Goal: Task Accomplishment & Management: Complete application form

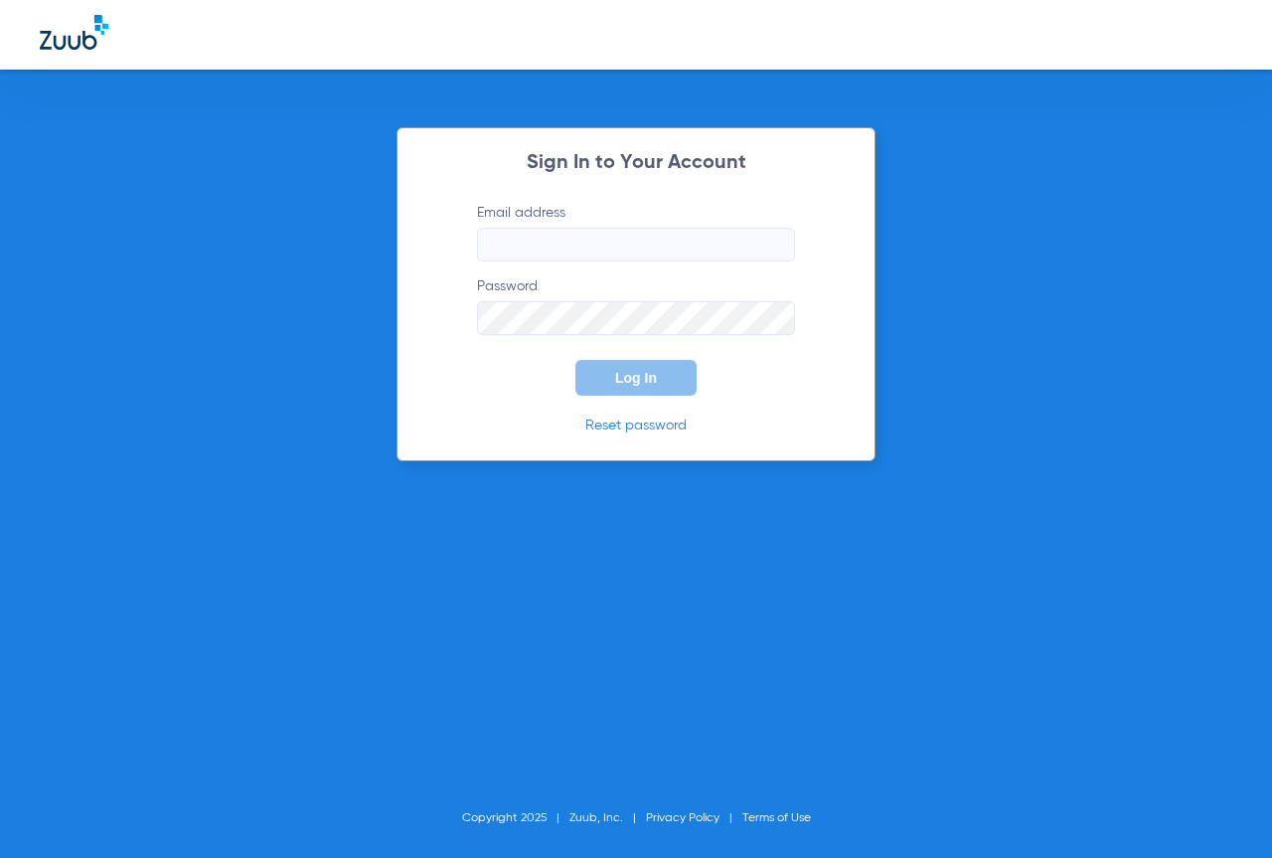
type input "fdomsid@mydental.org"
click at [661, 389] on button "Log In" at bounding box center [635, 378] width 121 height 36
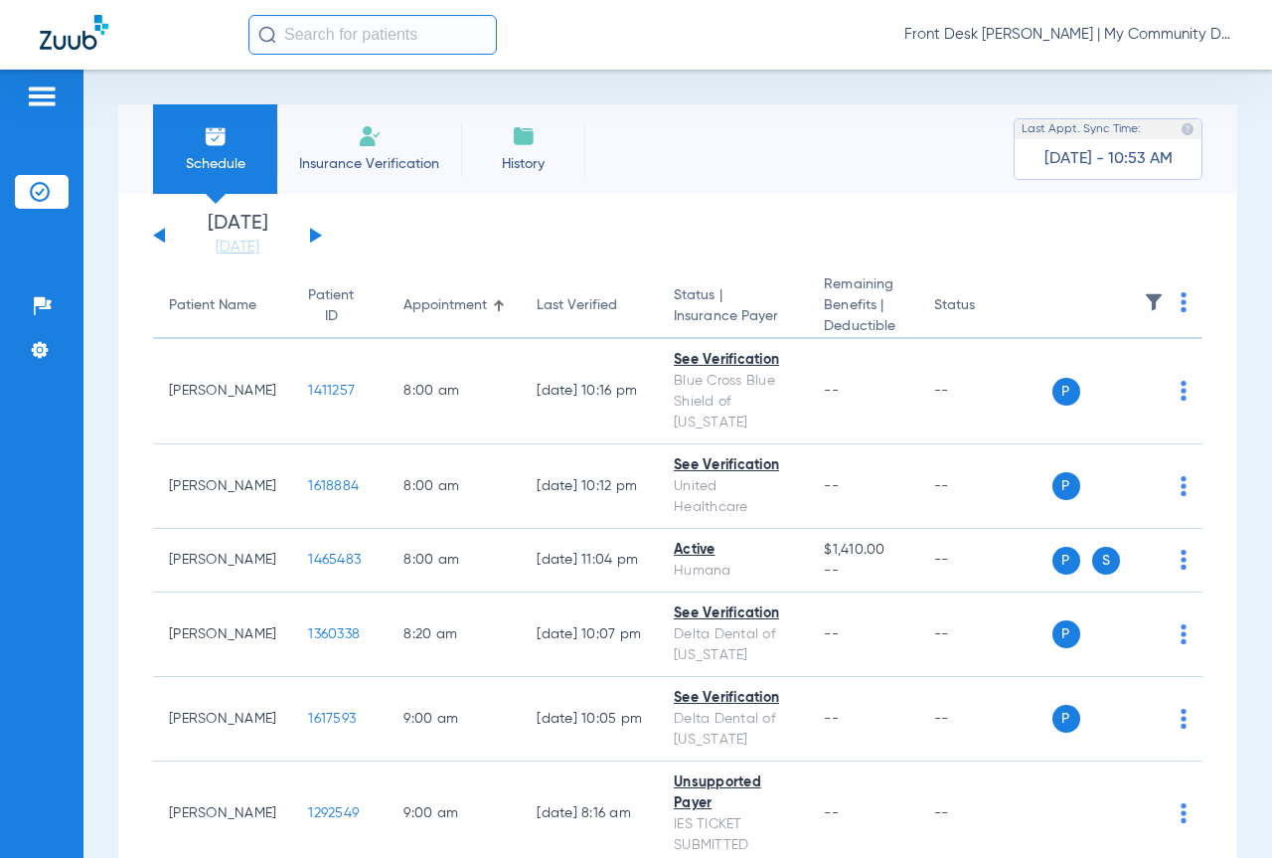
click at [349, 134] on li "Insurance Verification" at bounding box center [369, 148] width 184 height 89
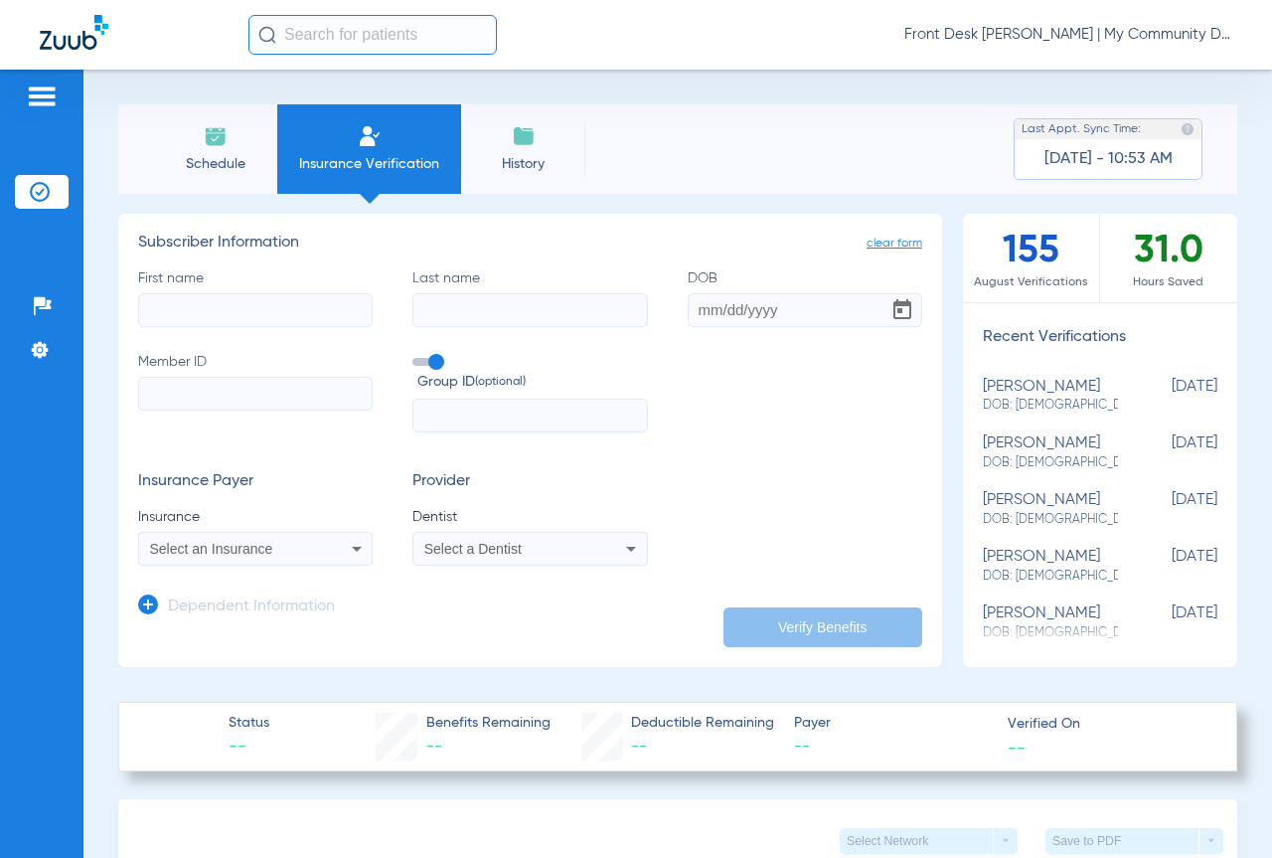
click at [162, 309] on input "First name" at bounding box center [255, 310] width 234 height 34
click at [177, 306] on input "First name Required" at bounding box center [255, 310] width 234 height 34
type input "colette"
click at [456, 314] on input "Last name" at bounding box center [529, 310] width 234 height 34
type input "hatfield"
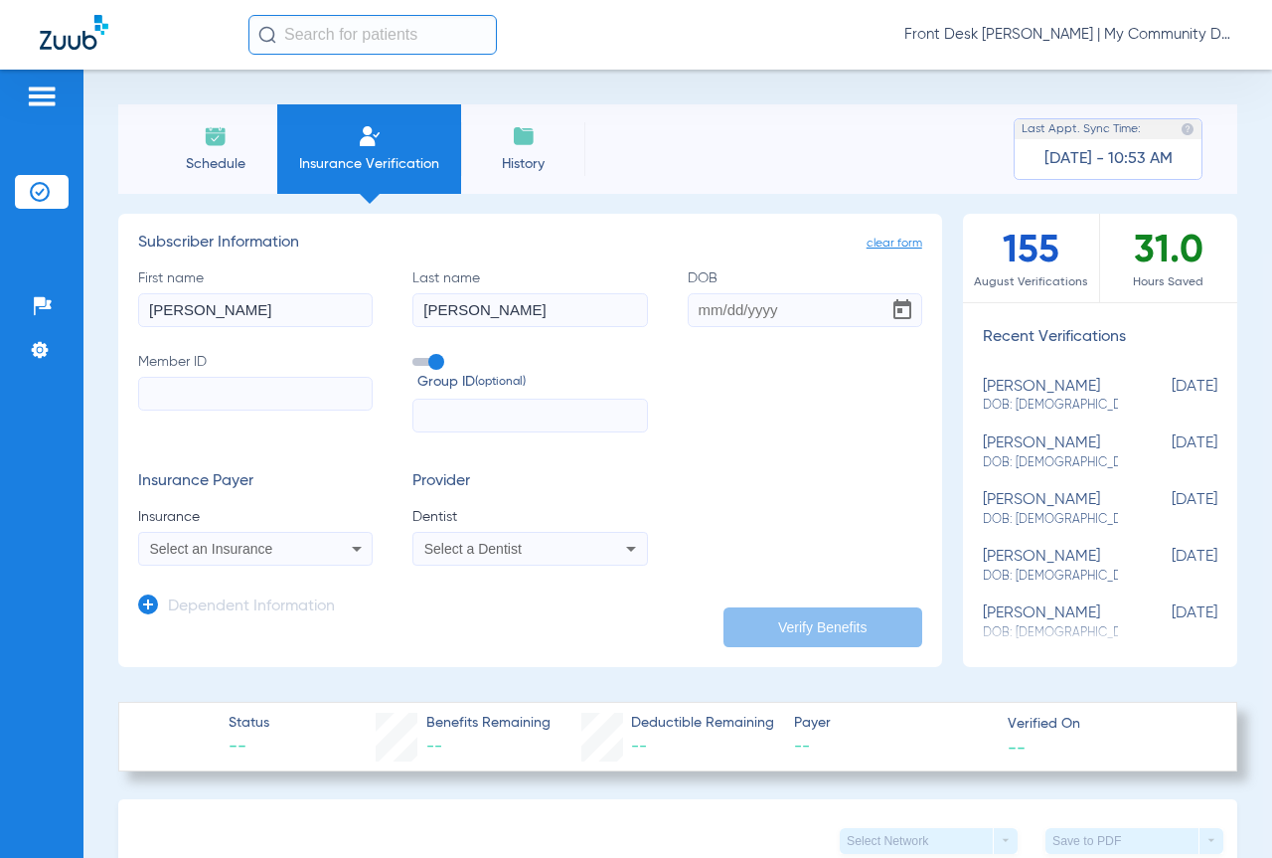
click at [742, 306] on input "DOB" at bounding box center [805, 310] width 234 height 34
click at [698, 303] on input "DOB" at bounding box center [805, 310] width 234 height 34
click at [722, 309] on input "11131973" at bounding box center [805, 310] width 234 height 34
click at [705, 309] on input "1113/1973" at bounding box center [805, 310] width 234 height 34
type input "11/13/1973"
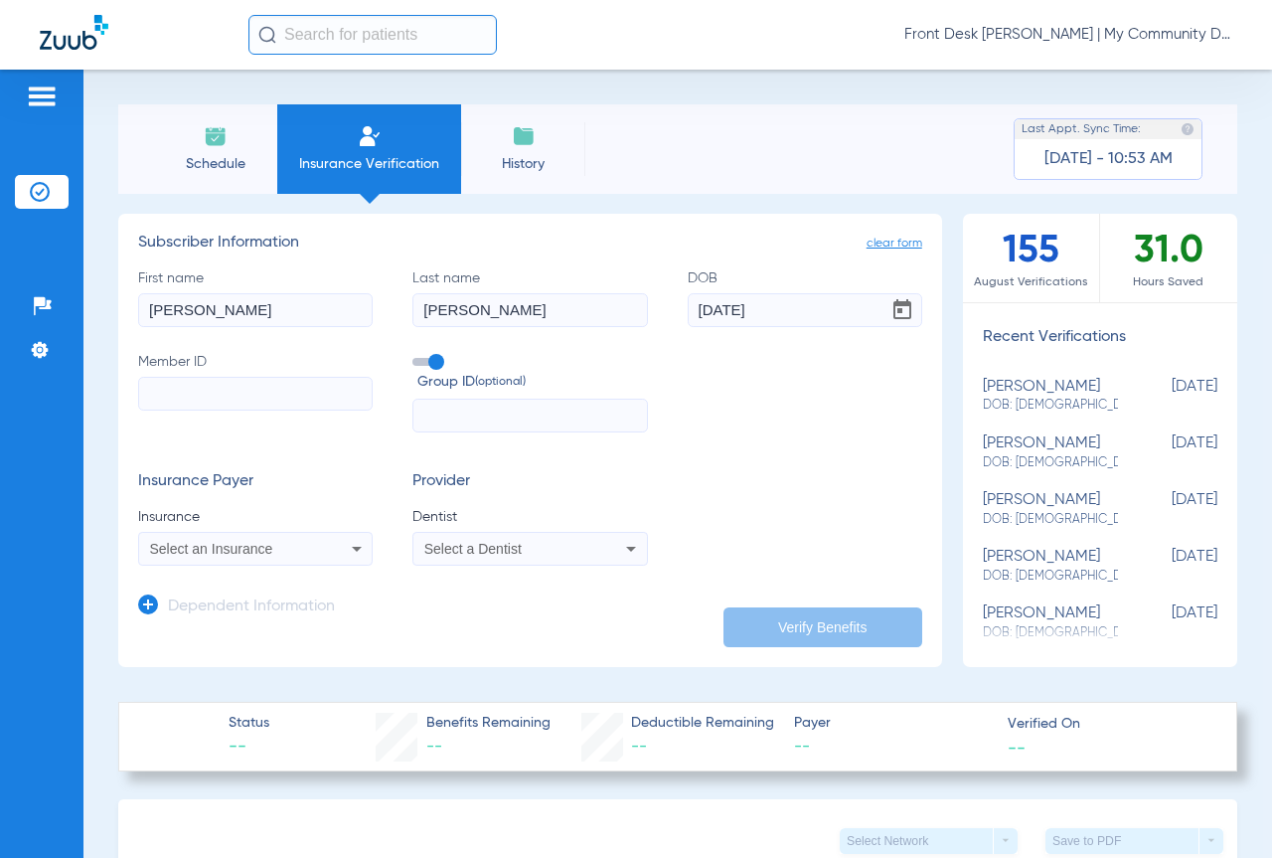
click at [174, 394] on input "Member ID" at bounding box center [255, 394] width 234 height 34
type input "3339486"
click at [436, 419] on input "text" at bounding box center [529, 415] width 234 height 34
drag, startPoint x: 216, startPoint y: 394, endPoint x: 90, endPoint y: 386, distance: 125.5
click at [90, 386] on div "Schedule Insurance Verification History Last Appt. Sync Time: Today - 10:53 AM …" at bounding box center [677, 464] width 1188 height 788
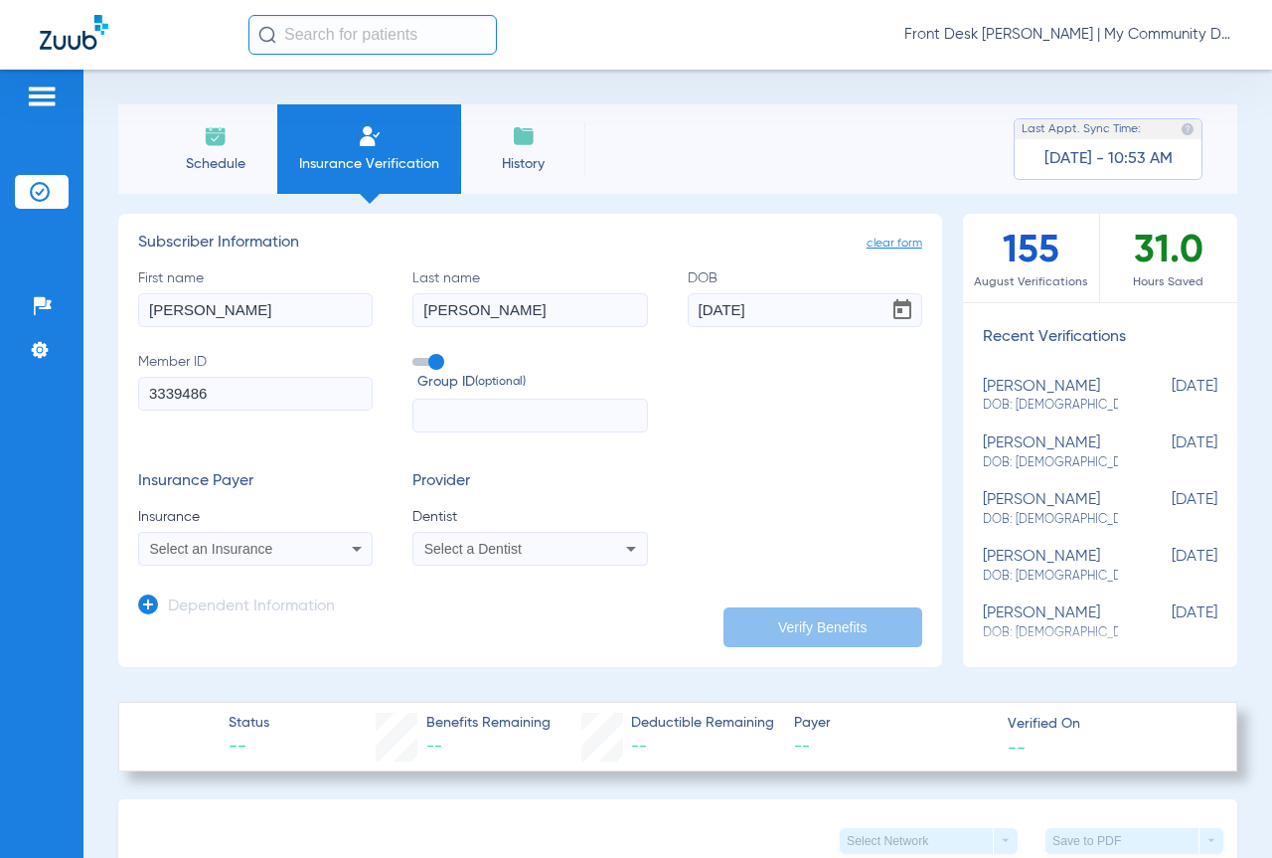
click at [431, 417] on input "text" at bounding box center [529, 415] width 234 height 34
type input "3339486"
drag, startPoint x: 251, startPoint y: 383, endPoint x: 38, endPoint y: 408, distance: 215.2
click at [34, 400] on div "Patients Insurance Verification Setup Help Center Settings Schedule Insurance V…" at bounding box center [636, 499] width 1272 height 858
click at [357, 543] on icon at bounding box center [357, 549] width 24 height 24
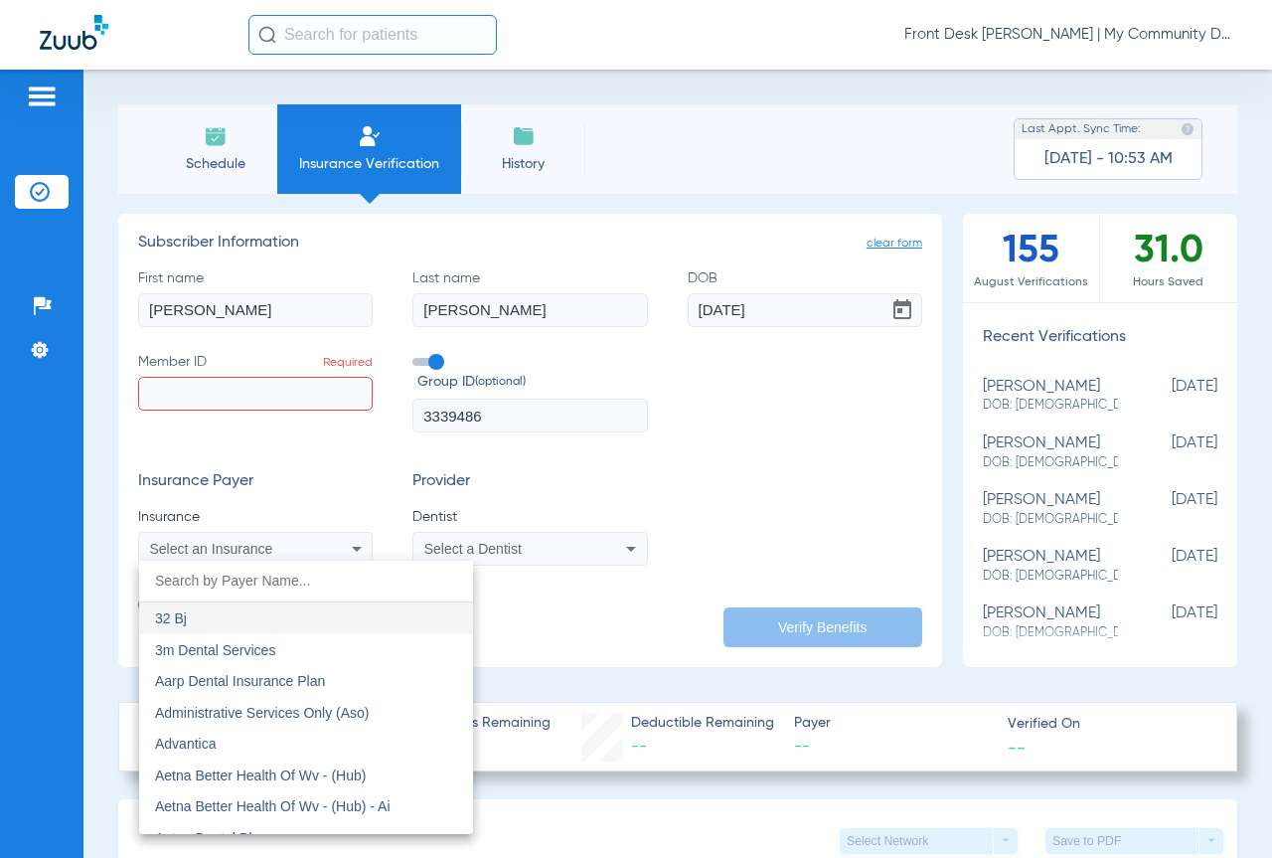
click at [160, 394] on div at bounding box center [636, 429] width 1272 height 858
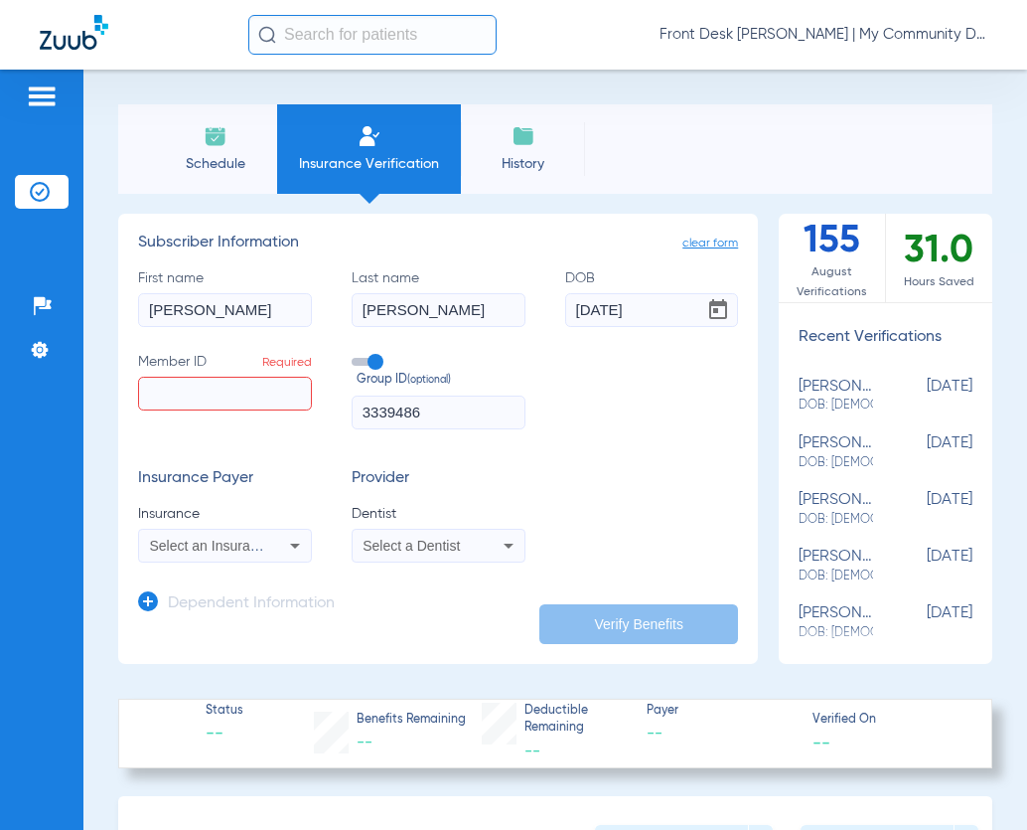
click at [183, 391] on input "Member ID Required" at bounding box center [225, 394] width 174 height 34
type input "u97"
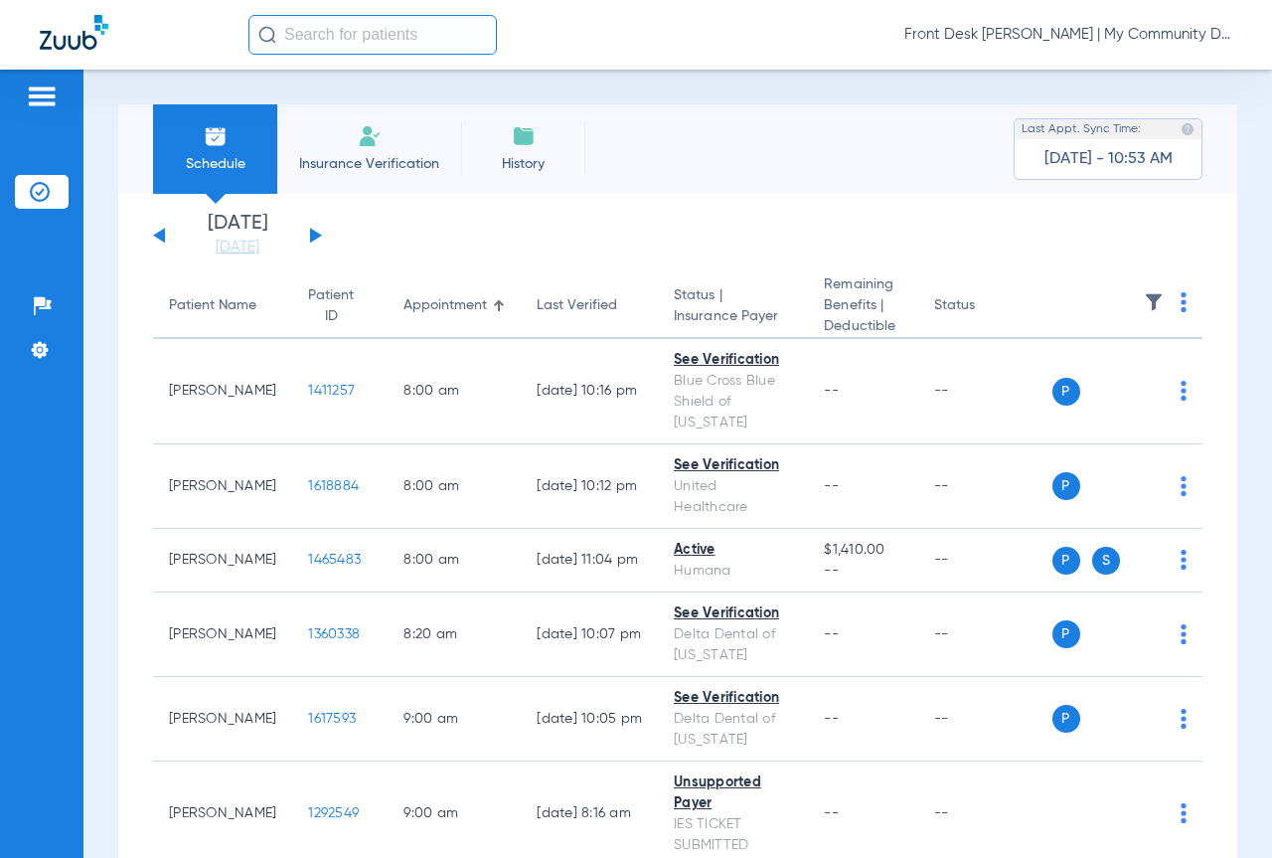
click at [391, 146] on li "Insurance Verification" at bounding box center [369, 148] width 184 height 89
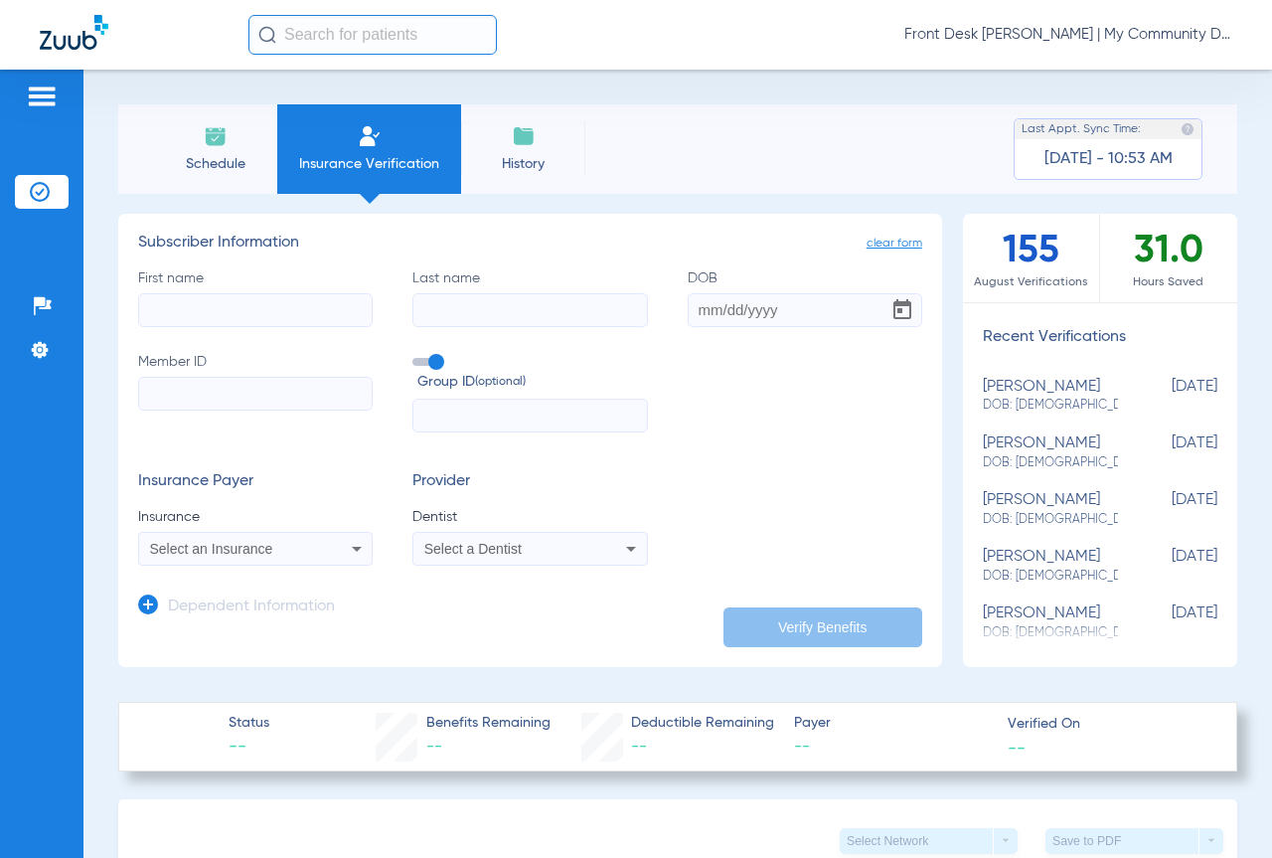
click at [358, 541] on icon at bounding box center [357, 549] width 24 height 24
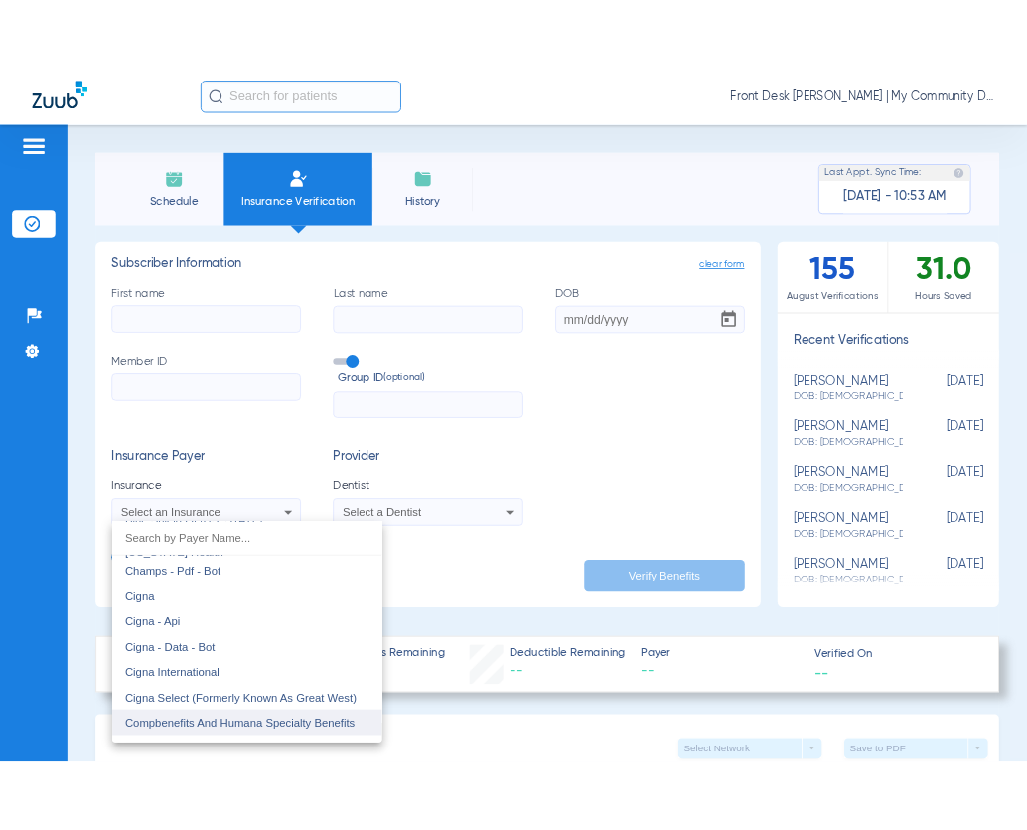
scroll to position [2782, 0]
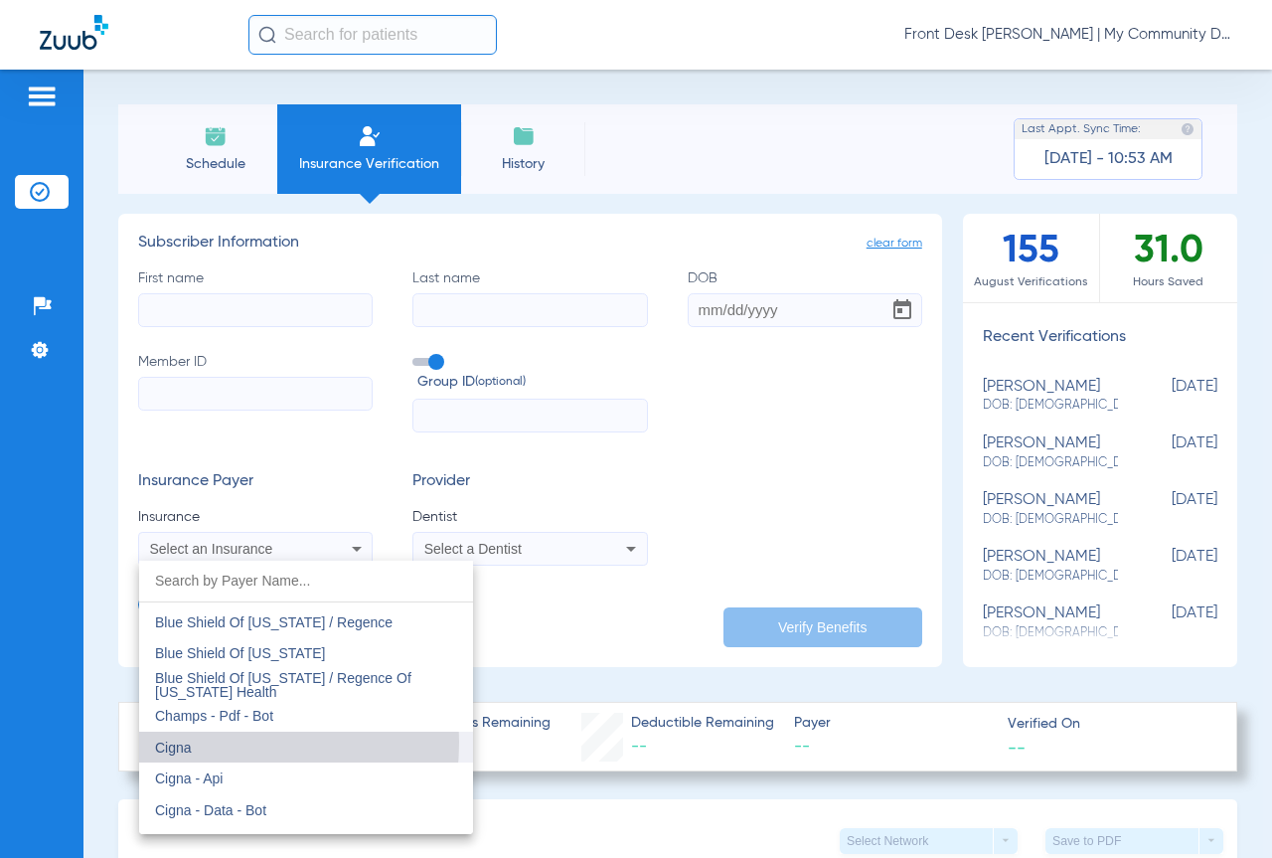
click at [180, 741] on span "Cigna" at bounding box center [173, 747] width 37 height 16
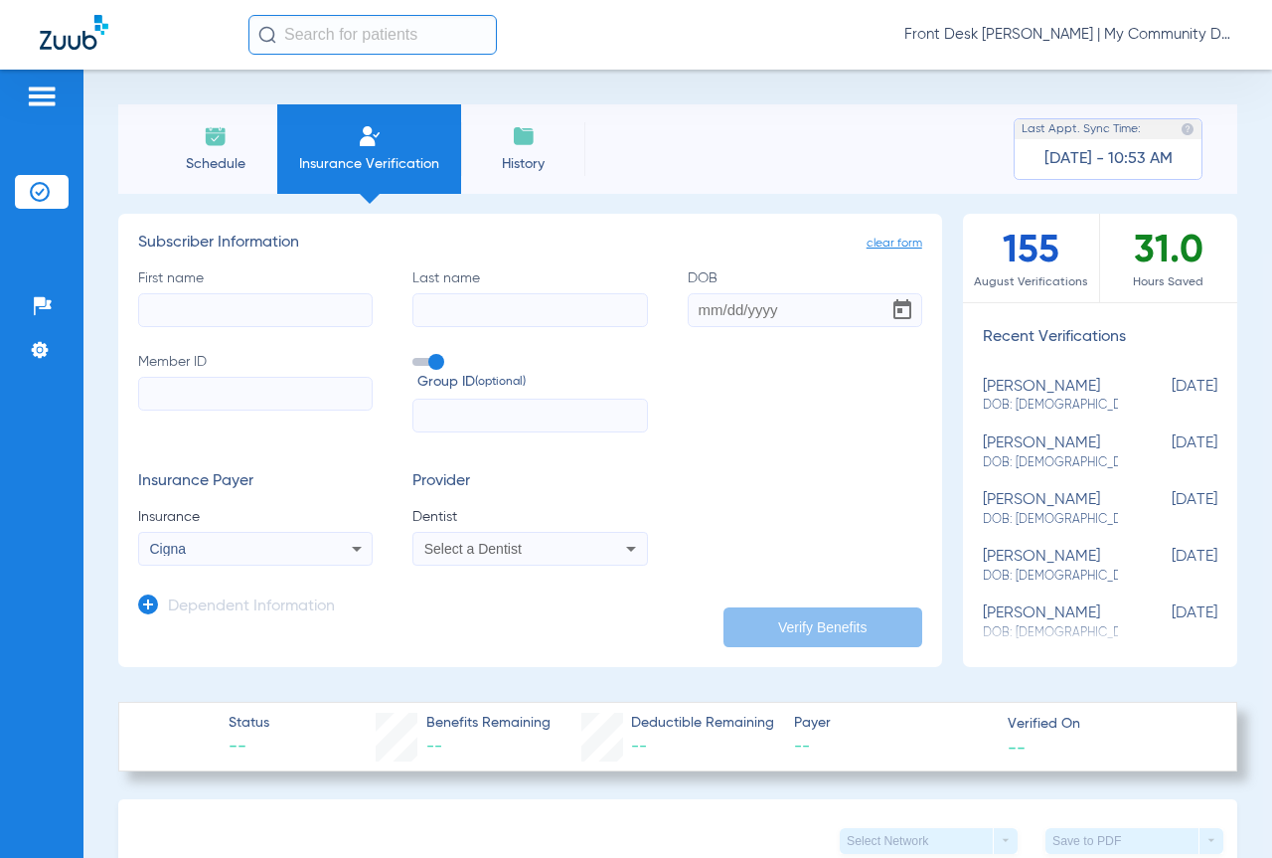
drag, startPoint x: 204, startPoint y: 318, endPoint x: 391, endPoint y: 307, distance: 188.1
click at [205, 316] on input "First name" at bounding box center [255, 310] width 234 height 34
type input "colette"
click at [455, 303] on input "Last name" at bounding box center [529, 310] width 234 height 34
type input "hatfield"
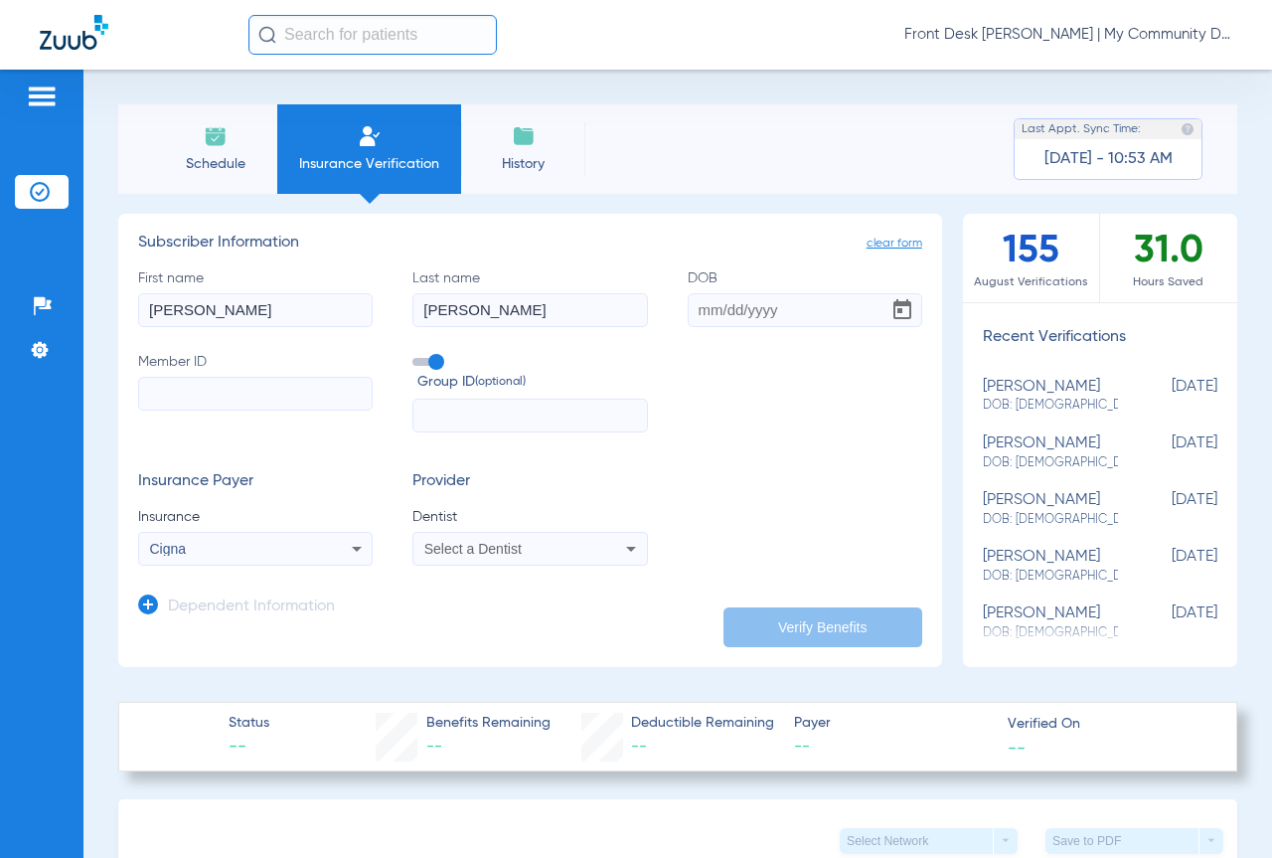
click at [734, 315] on input "DOB" at bounding box center [805, 310] width 234 height 34
type input "11/13/1973"
click at [182, 391] on input "Member ID" at bounding box center [255, 394] width 234 height 34
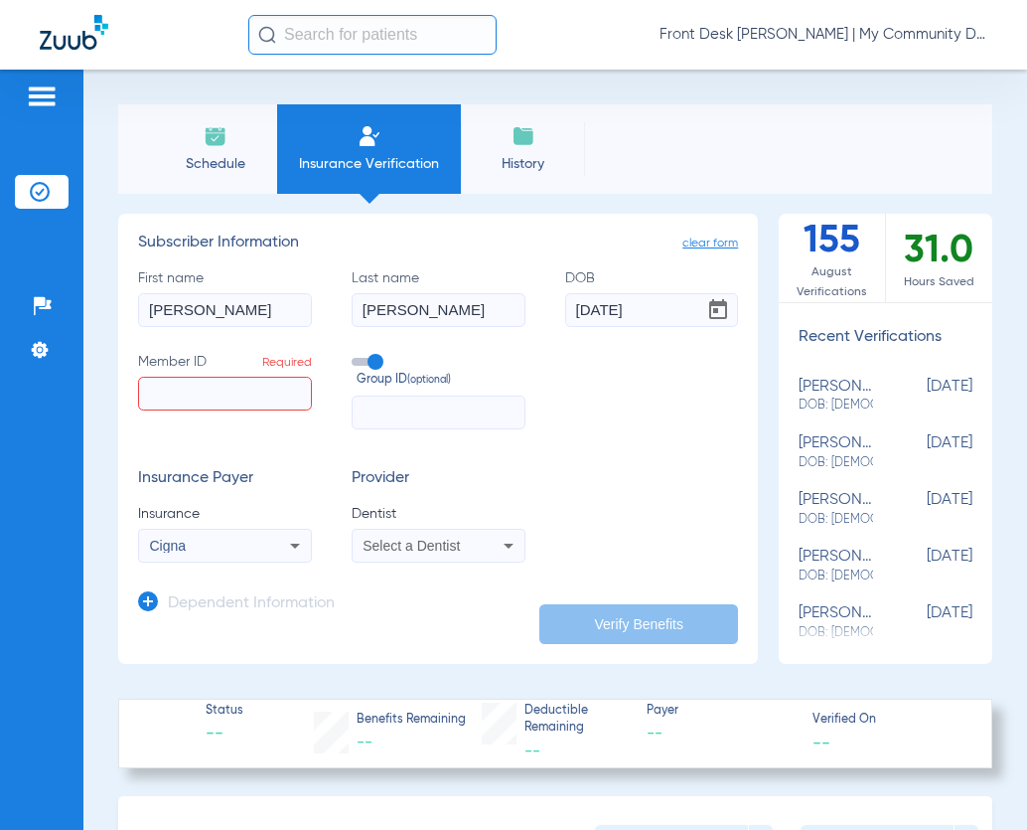
click at [157, 388] on input "Member ID Required" at bounding box center [225, 394] width 174 height 34
click at [173, 383] on input "Member ID Required" at bounding box center [225, 394] width 174 height 34
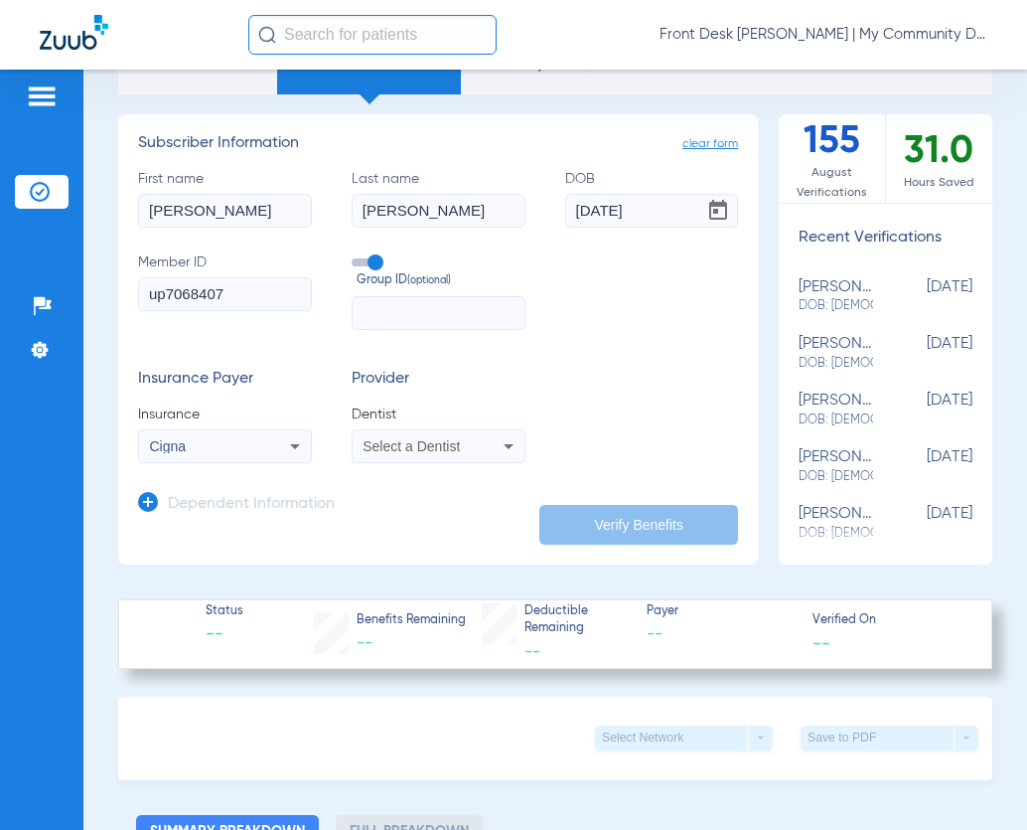
drag, startPoint x: 166, startPoint y: 295, endPoint x: 140, endPoint y: 291, distance: 26.1
click at [140, 291] on input "up7068407" at bounding box center [225, 294] width 174 height 34
click at [160, 289] on input "u 97068407" at bounding box center [225, 294] width 174 height 34
type input "u97068407"
click at [501, 440] on icon at bounding box center [509, 446] width 24 height 24
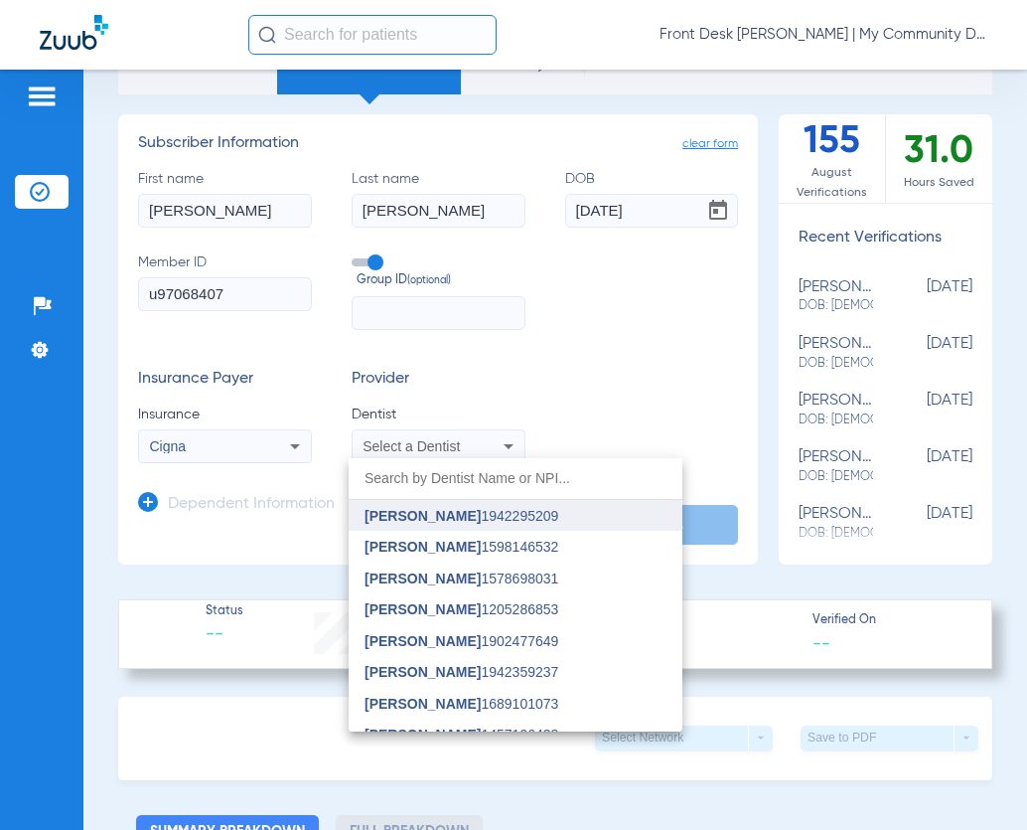
click at [433, 515] on span "Ammar Houssein" at bounding box center [423, 516] width 116 height 16
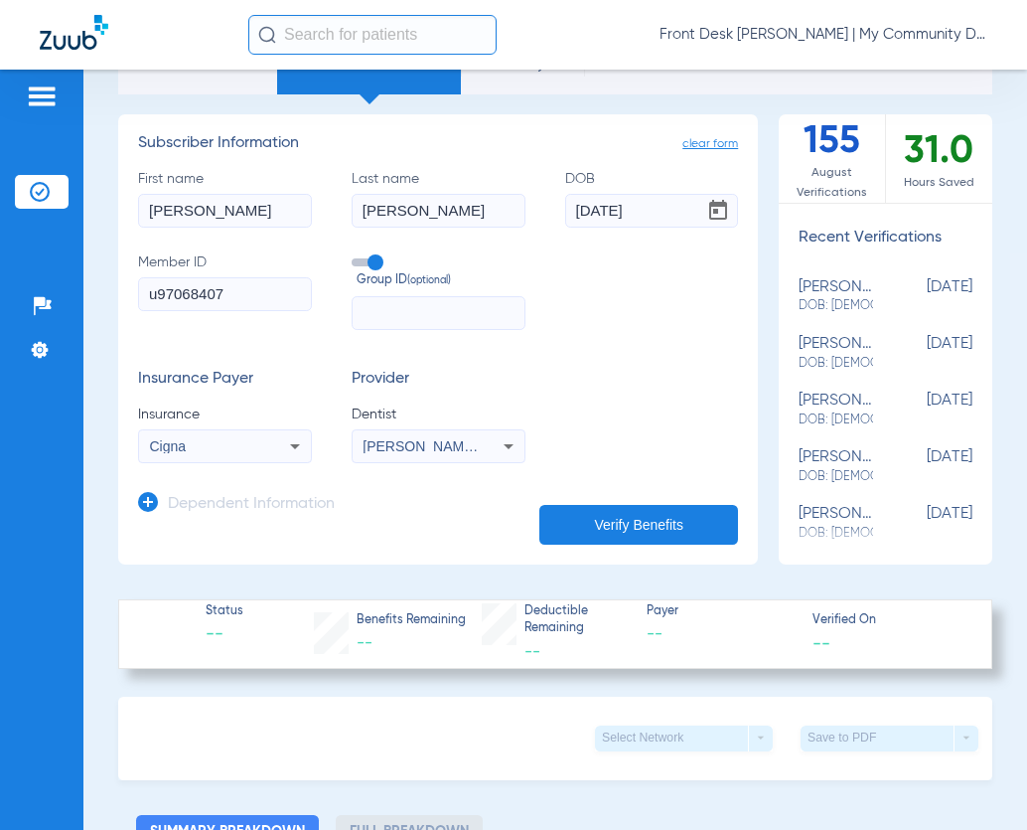
click at [620, 521] on button "Verify Benefits" at bounding box center [639, 525] width 199 height 40
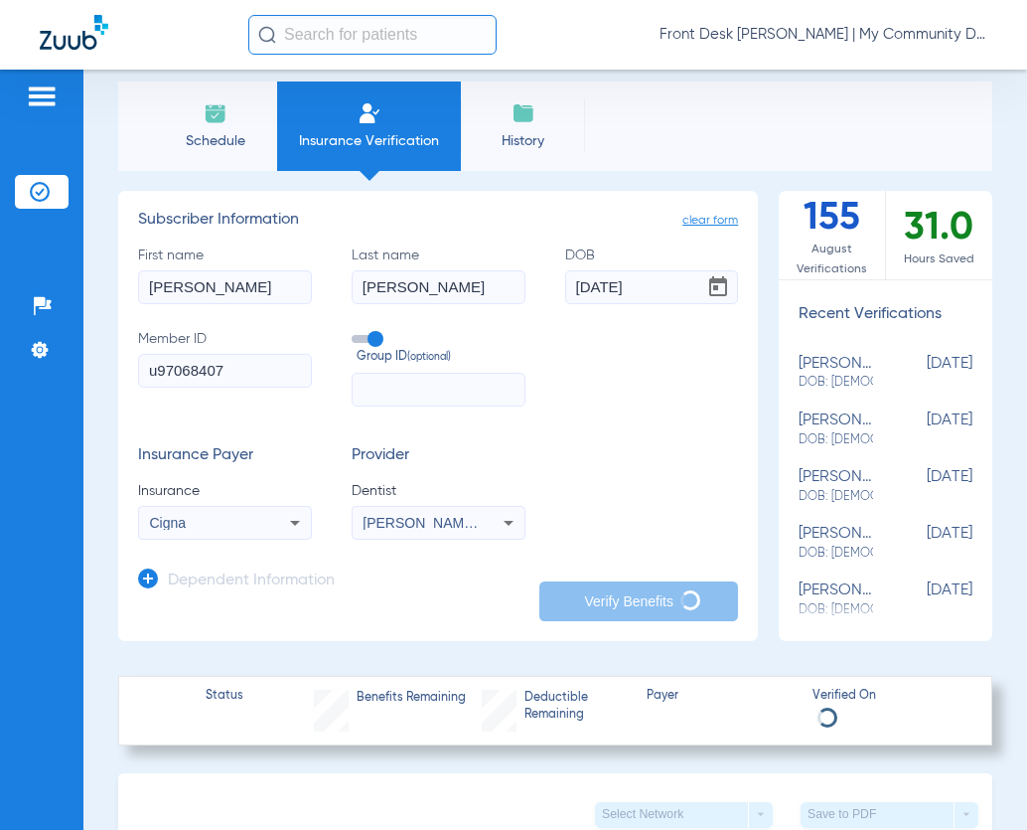
scroll to position [0, 0]
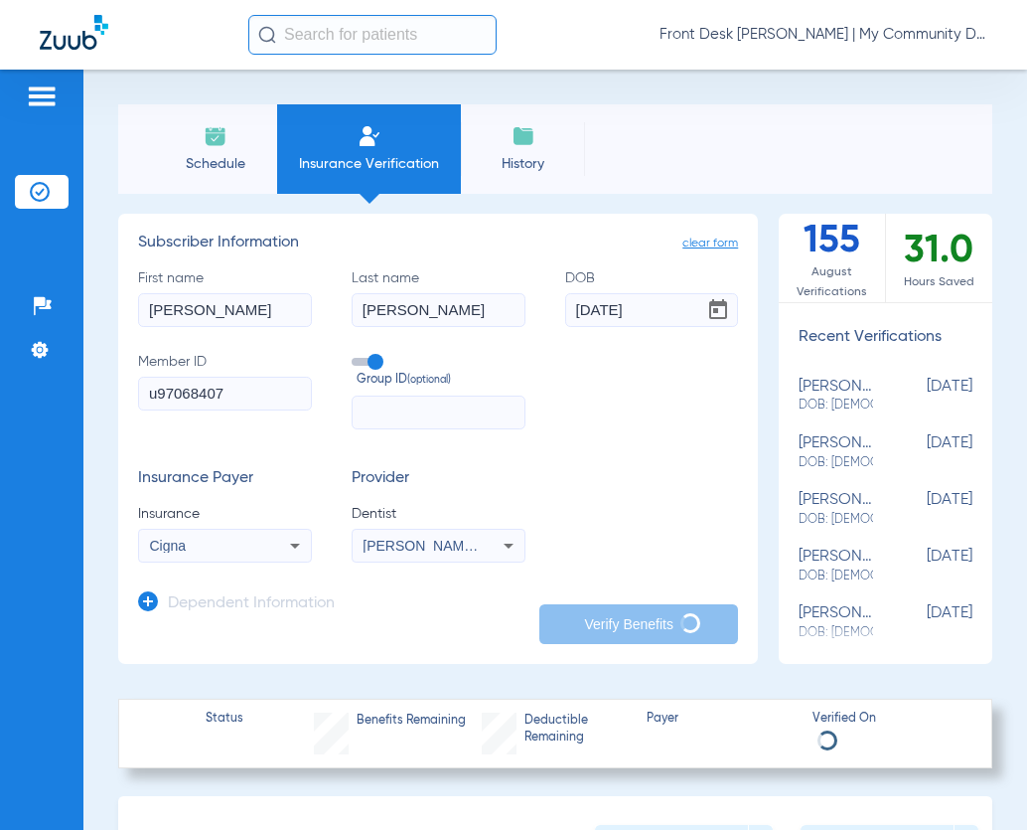
click at [405, 407] on input "text" at bounding box center [439, 412] width 174 height 34
type input "3339486"
drag, startPoint x: 642, startPoint y: 515, endPoint x: 536, endPoint y: 510, distance: 106.4
click at [638, 515] on div "Insurance Payer Insurance Cigna Provider Dentist Ammar Houssein 1942295209" at bounding box center [438, 515] width 600 height 93
click at [480, 414] on input "3339486" at bounding box center [439, 412] width 174 height 34
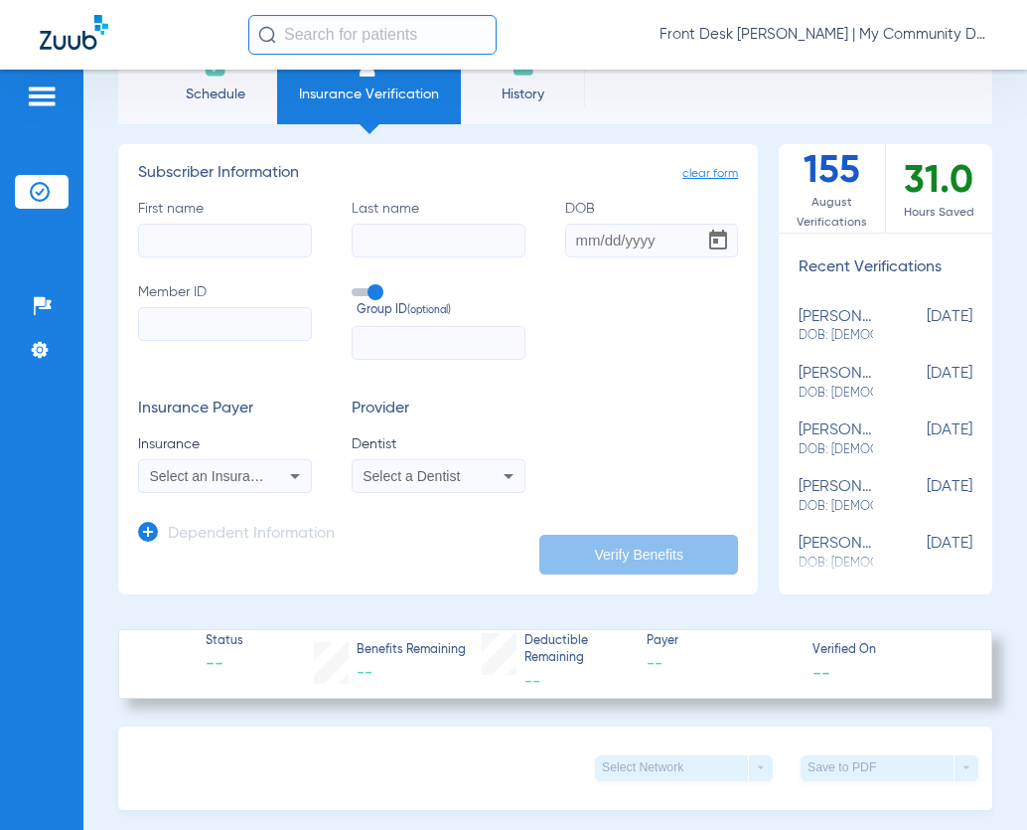
scroll to position [99, 0]
